Goal: Task Accomplishment & Management: Use online tool/utility

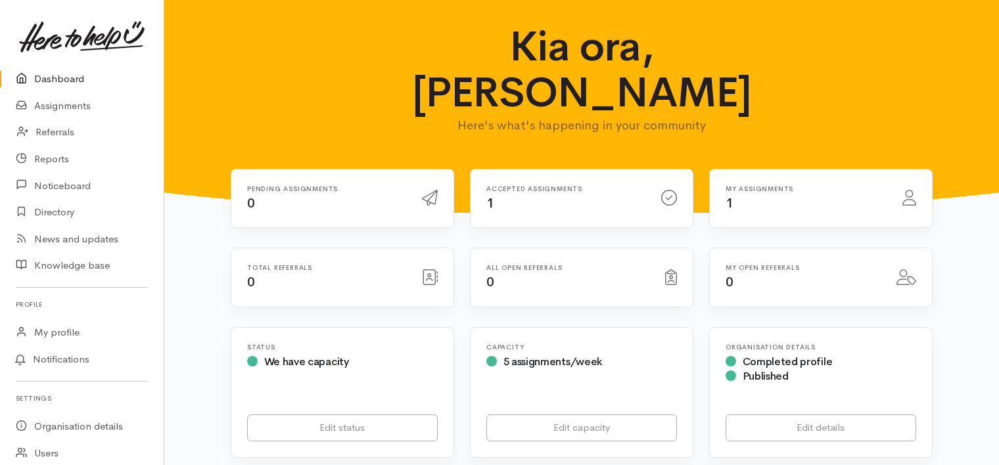
click at [517, 185] on div "Accepted assignments 1" at bounding box center [566, 198] width 175 height 27
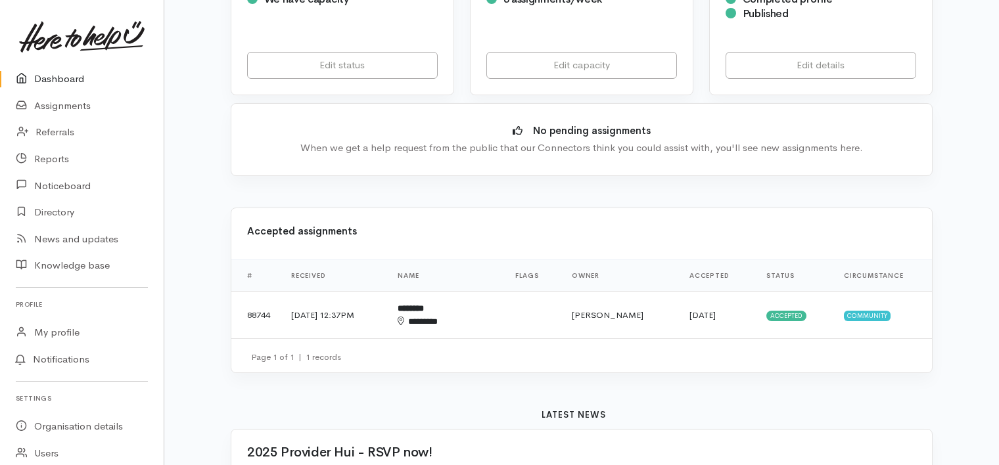
scroll to position [364, 0]
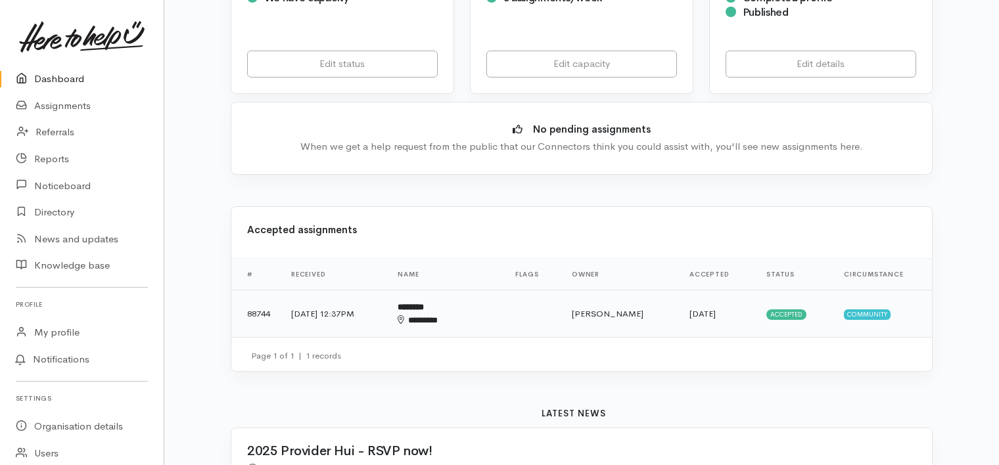
click at [387, 291] on td "12 Sep 2025, 12:37PM" at bounding box center [334, 314] width 106 height 47
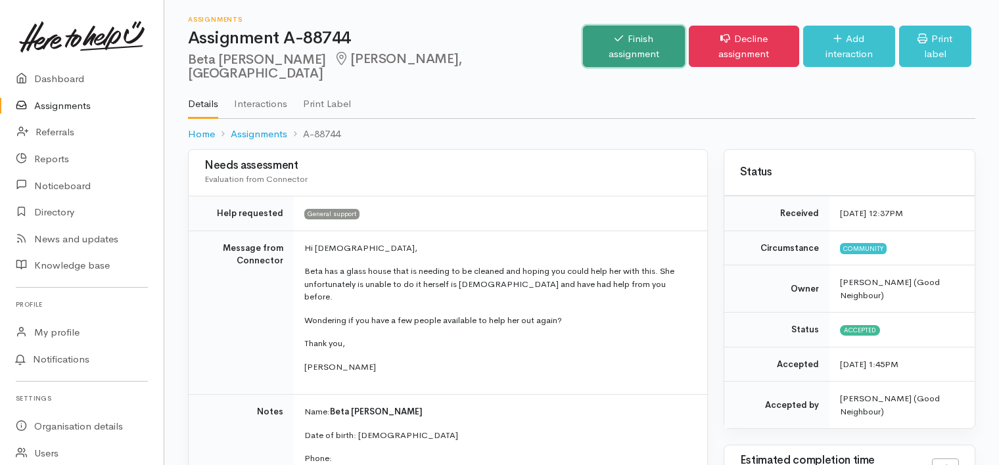
click at [620, 38] on link "Finish assignment" at bounding box center [634, 46] width 102 height 41
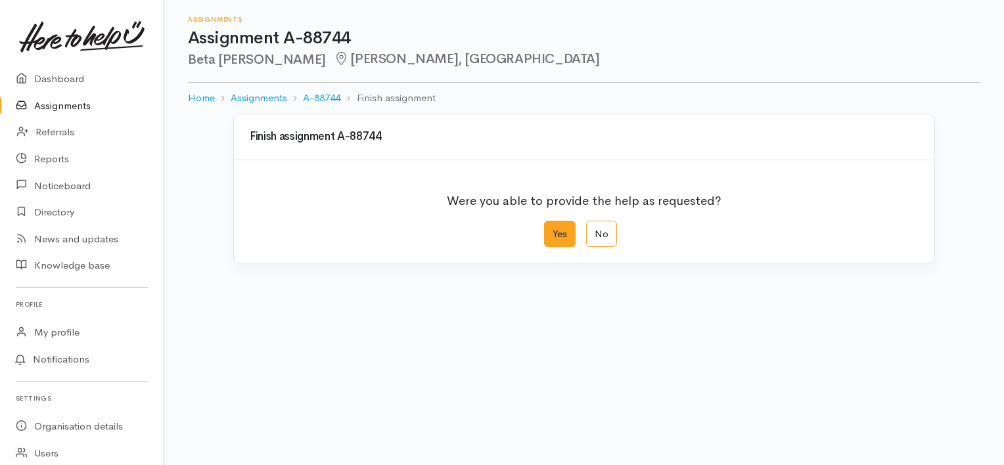
click at [563, 232] on label "Yes" at bounding box center [560, 234] width 32 height 27
click at [553, 229] on input "Yes" at bounding box center [548, 225] width 9 height 9
radio input "true"
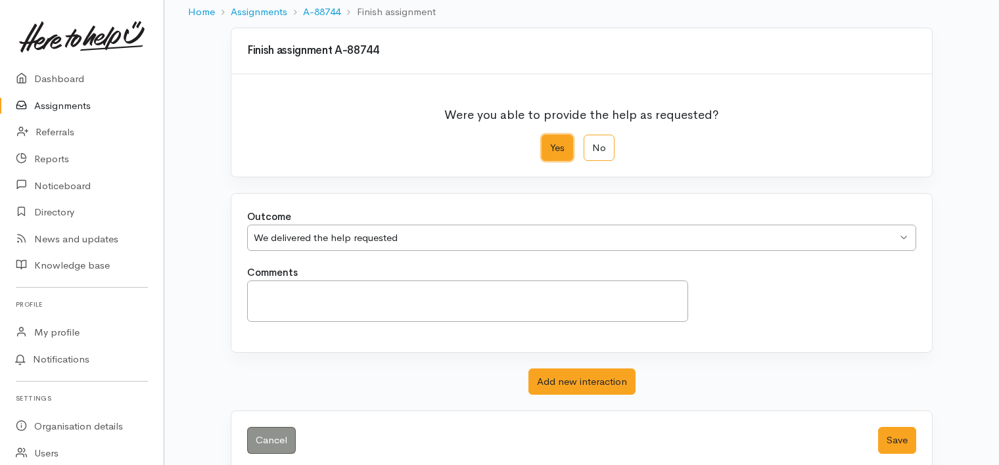
scroll to position [87, 0]
click at [894, 435] on button "Save" at bounding box center [897, 440] width 38 height 27
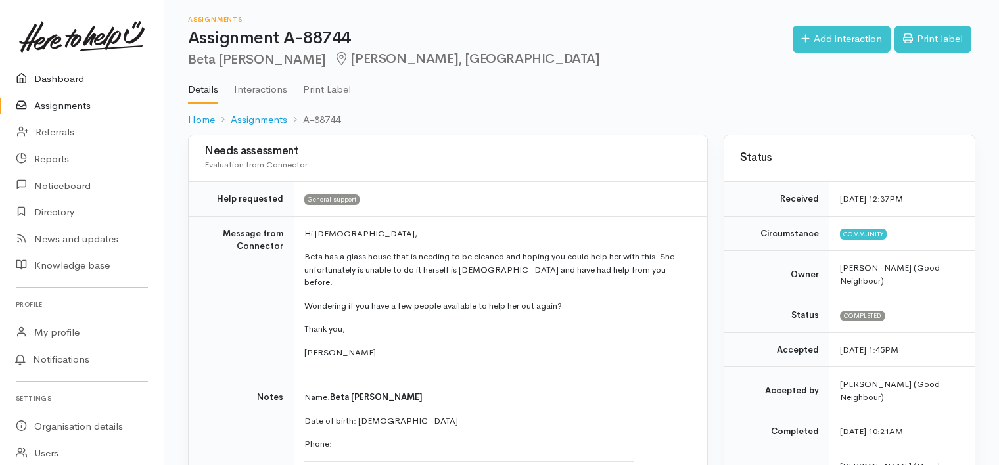
click at [73, 76] on link "Dashboard" at bounding box center [82, 79] width 164 height 27
